Goal: Task Accomplishment & Management: Complete application form

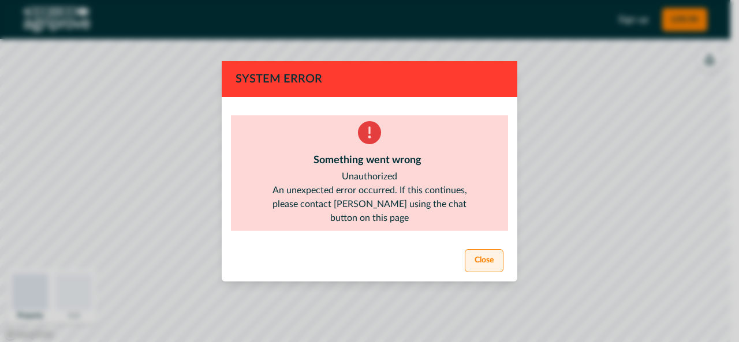
click at [483, 254] on button "Close" at bounding box center [484, 261] width 39 height 23
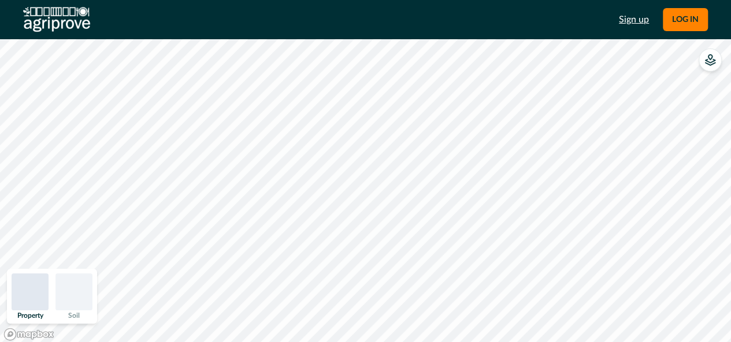
click at [636, 24] on link "Sign up" at bounding box center [634, 20] width 30 height 14
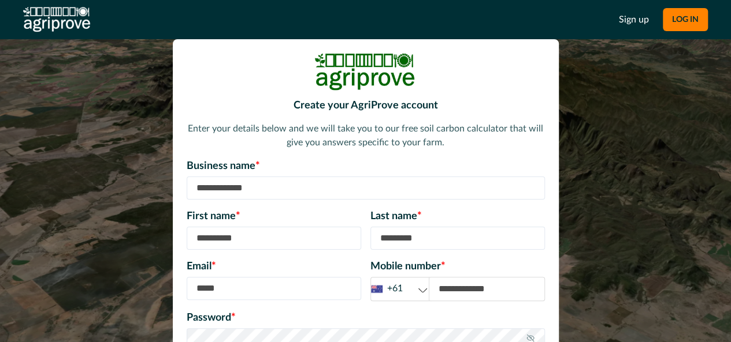
scroll to position [54, 0]
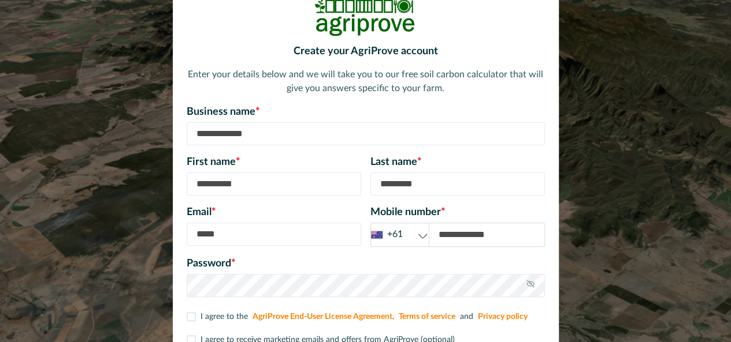
click at [403, 237] on div "+61" at bounding box center [400, 235] width 58 height 14
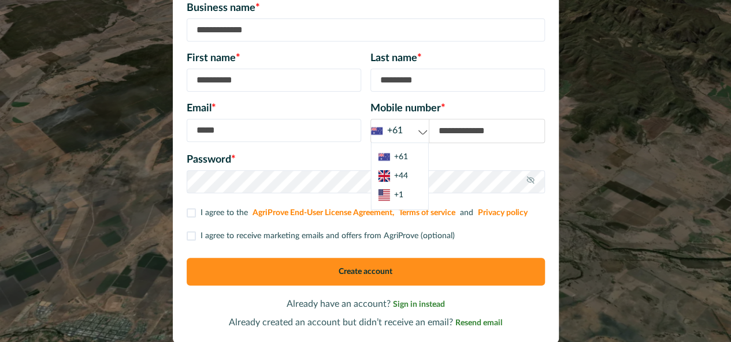
click at [233, 135] on input at bounding box center [274, 130] width 174 height 23
click at [414, 136] on div "+61" at bounding box center [400, 131] width 58 height 14
click at [241, 129] on input at bounding box center [274, 130] width 174 height 23
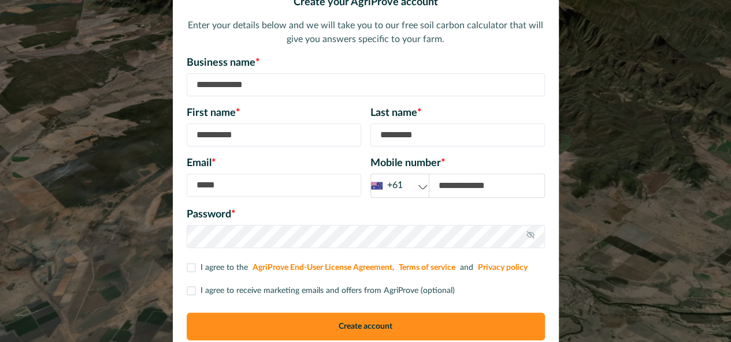
scroll to position [101, 0]
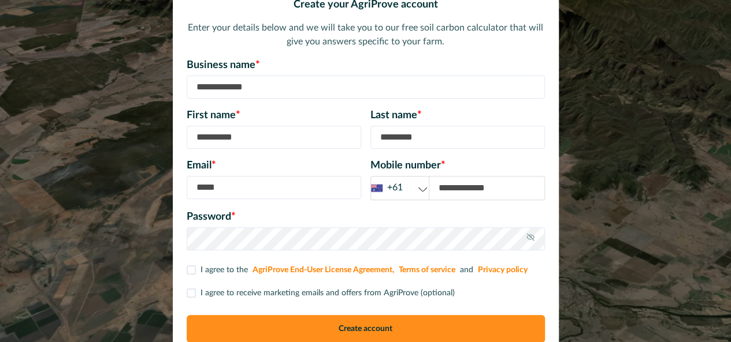
click at [397, 185] on div "+61" at bounding box center [400, 188] width 58 height 14
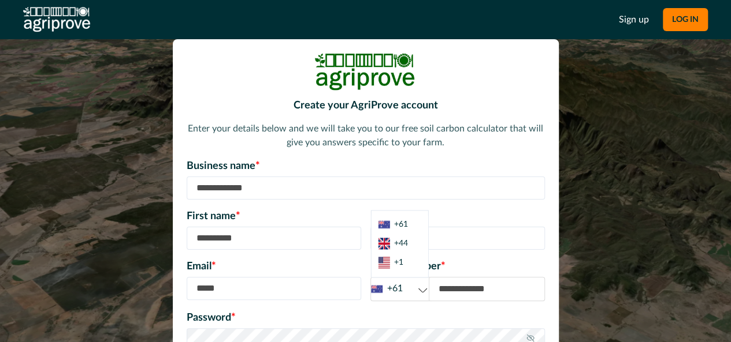
click at [285, 136] on p "Enter your details below and we will take you to our free soil carbon calculato…" at bounding box center [366, 136] width 358 height 28
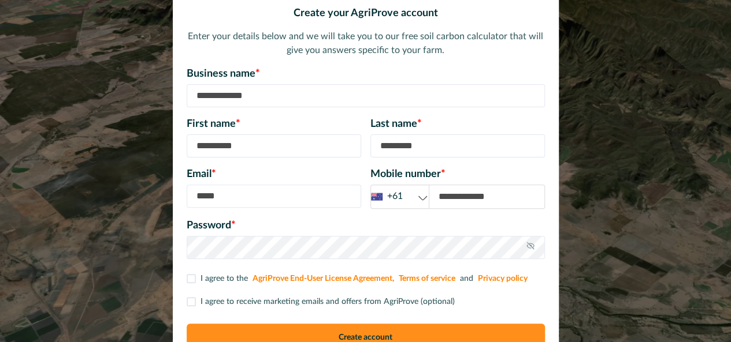
scroll to position [91, 0]
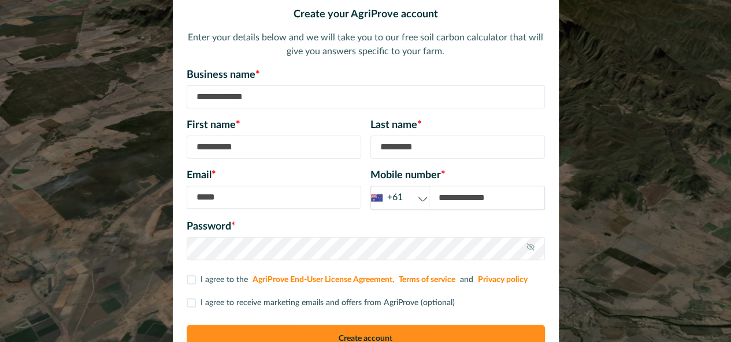
click at [407, 203] on div "+61" at bounding box center [400, 198] width 58 height 14
click at [300, 206] on input at bounding box center [274, 197] width 174 height 23
click at [262, 200] on input at bounding box center [274, 197] width 174 height 23
click at [195, 98] on input at bounding box center [366, 96] width 358 height 23
click at [276, 70] on p "Business name *" at bounding box center [366, 76] width 358 height 16
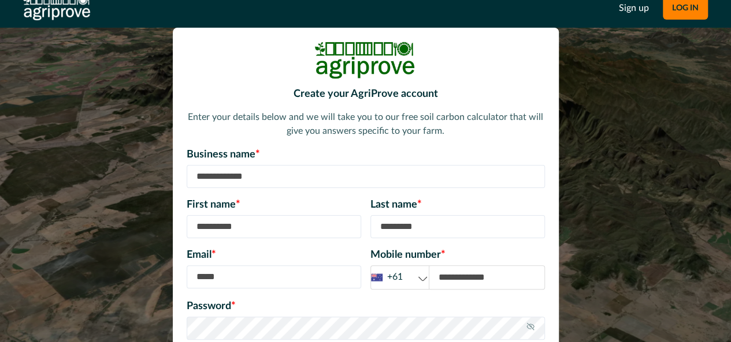
scroll to position [10, 0]
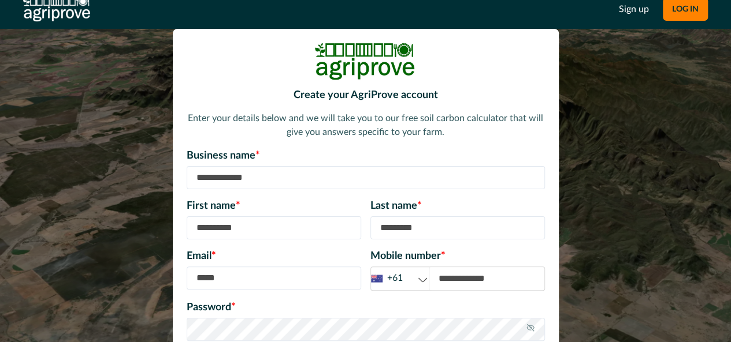
drag, startPoint x: 312, startPoint y: 68, endPoint x: 425, endPoint y: 58, distance: 113.6
click at [425, 58] on div at bounding box center [366, 62] width 358 height 38
click at [442, 63] on div at bounding box center [366, 62] width 358 height 38
click at [293, 94] on h2 "Create your AgriProve account" at bounding box center [366, 96] width 358 height 13
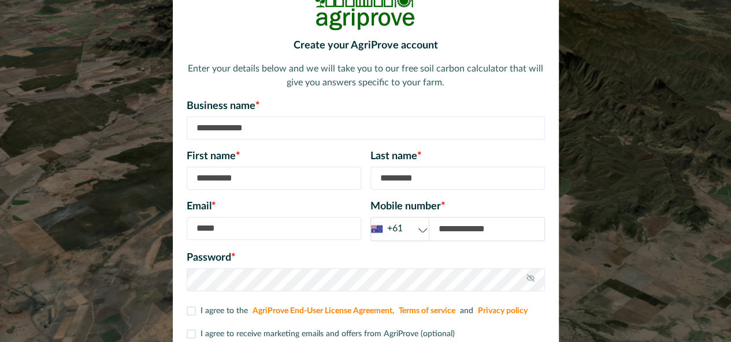
scroll to position [60, 0]
click at [230, 132] on input at bounding box center [366, 128] width 358 height 23
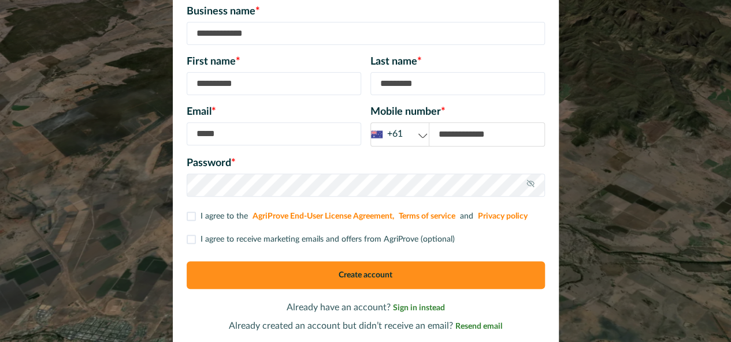
scroll to position [156, 0]
